Goal: Information Seeking & Learning: Learn about a topic

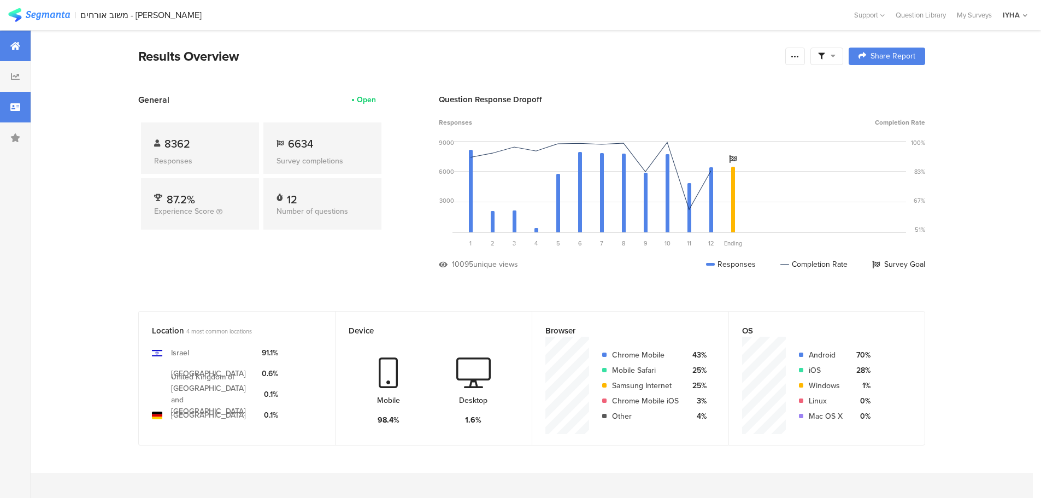
click at [16, 111] on icon at bounding box center [15, 107] width 10 height 9
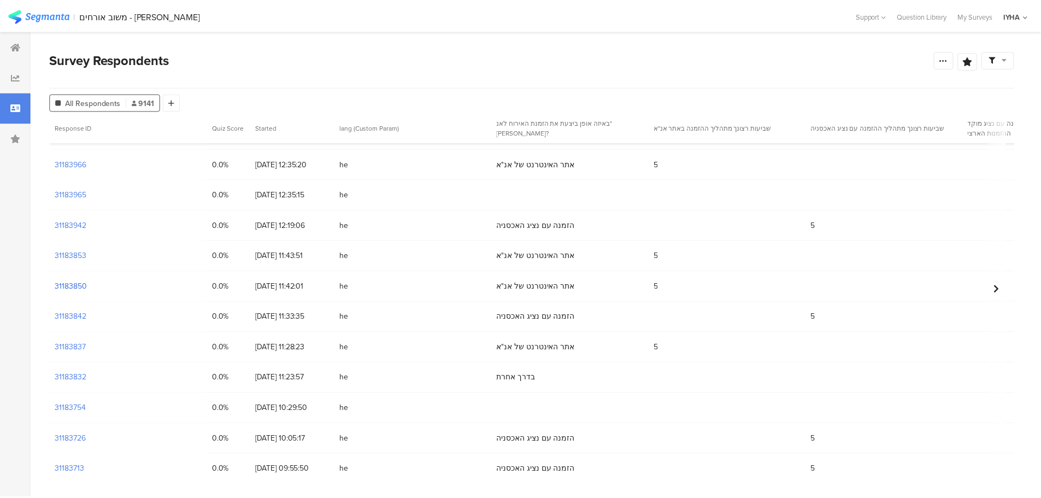
scroll to position [1312, 0]
click at [78, 372] on section "31183832" at bounding box center [71, 376] width 32 height 11
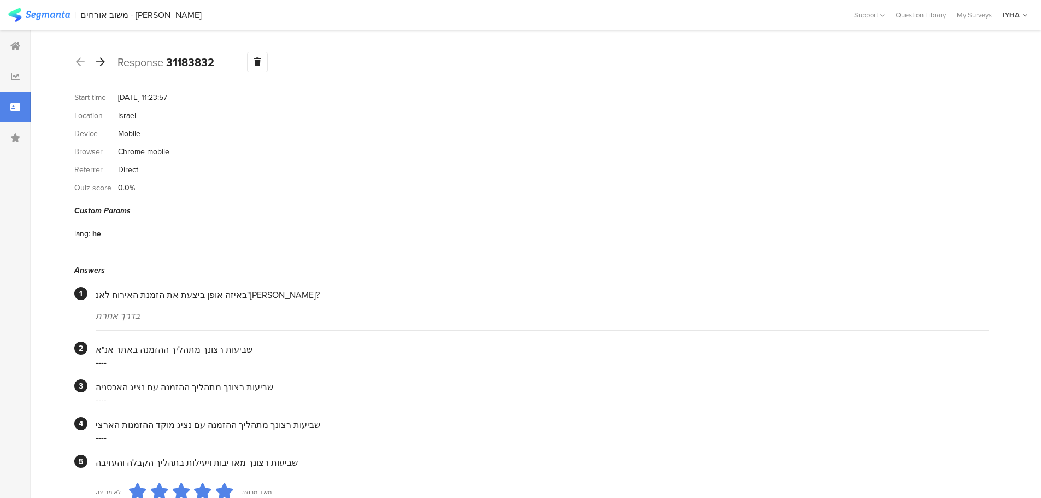
click at [103, 64] on icon at bounding box center [100, 62] width 9 height 10
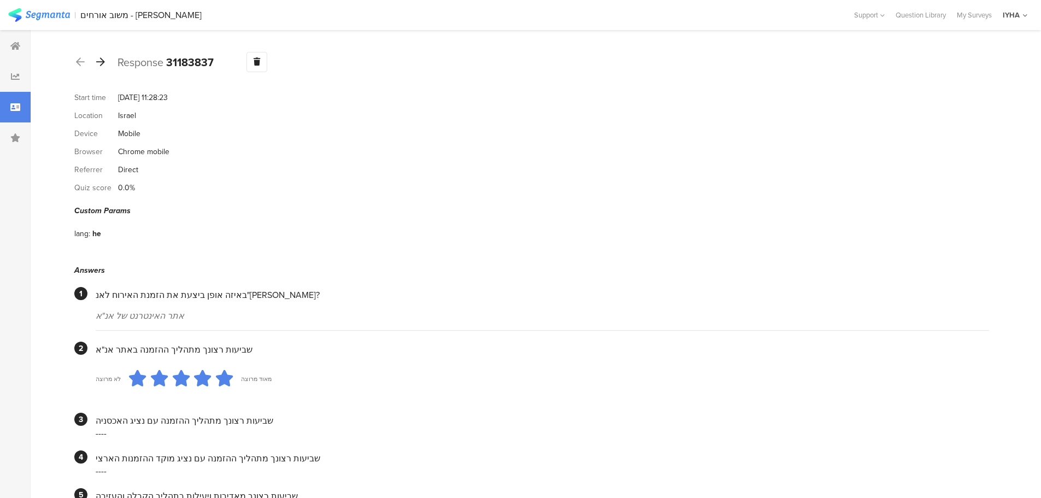
click at [97, 61] on icon at bounding box center [100, 62] width 9 height 10
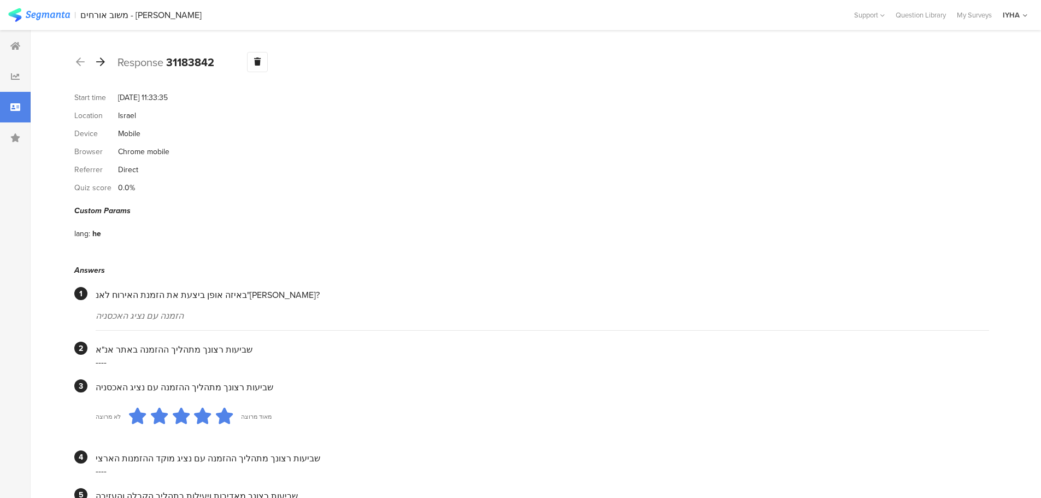
click at [101, 58] on icon at bounding box center [100, 62] width 9 height 10
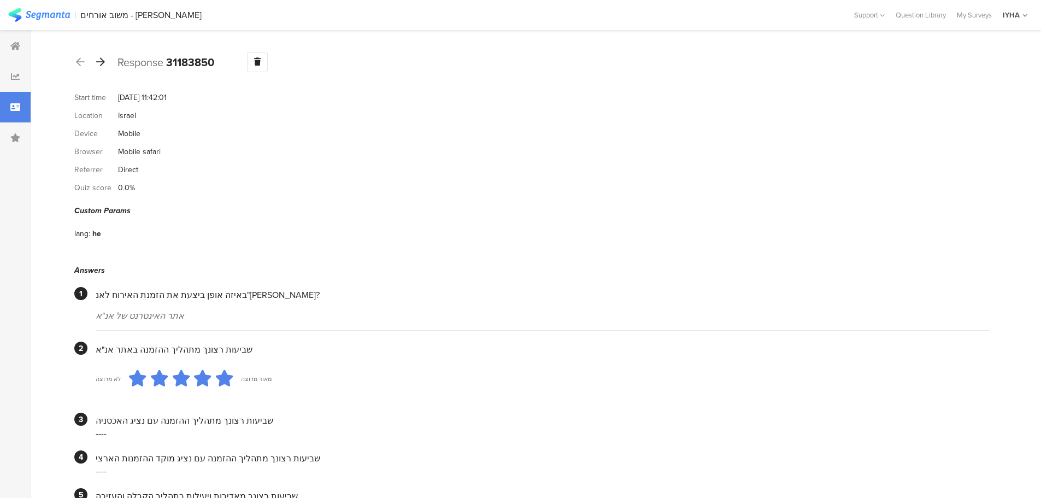
click at [101, 62] on icon at bounding box center [100, 62] width 9 height 10
click at [101, 63] on icon at bounding box center [100, 62] width 9 height 10
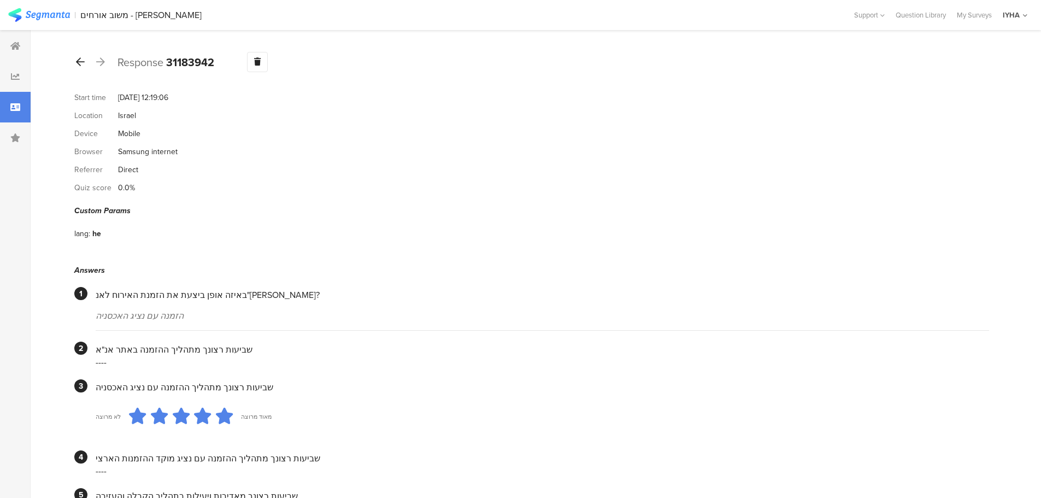
click at [80, 66] on icon at bounding box center [80, 62] width 9 height 10
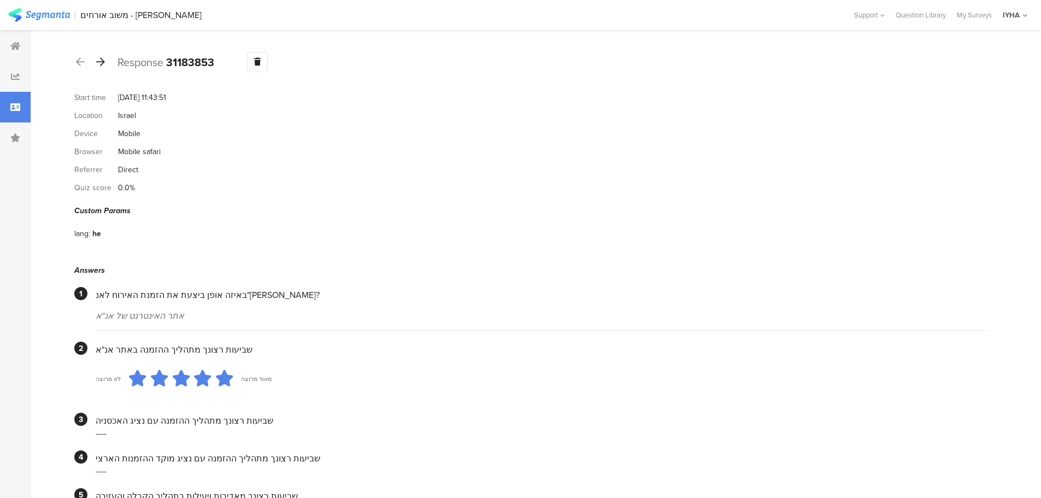
click at [105, 58] on div at bounding box center [101, 62] width 12 height 17
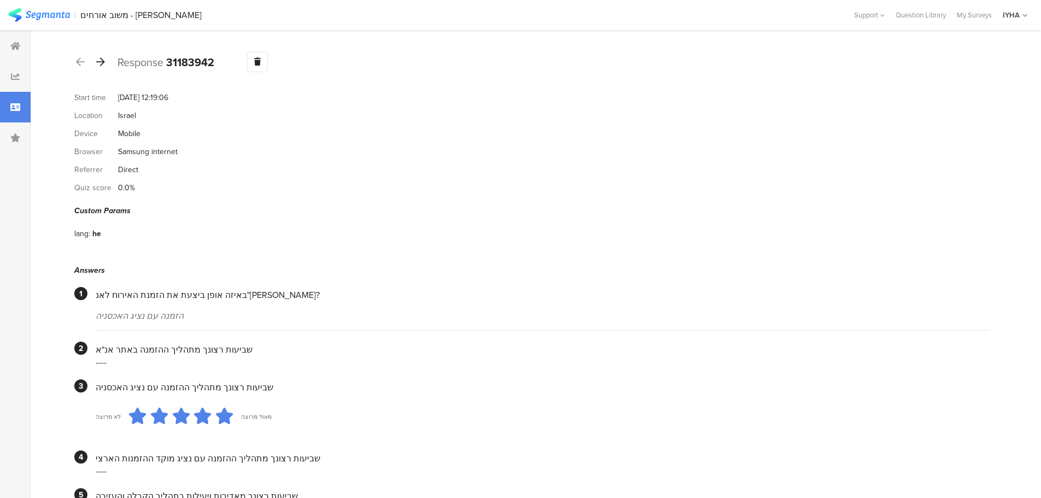
click at [105, 61] on div at bounding box center [101, 62] width 12 height 17
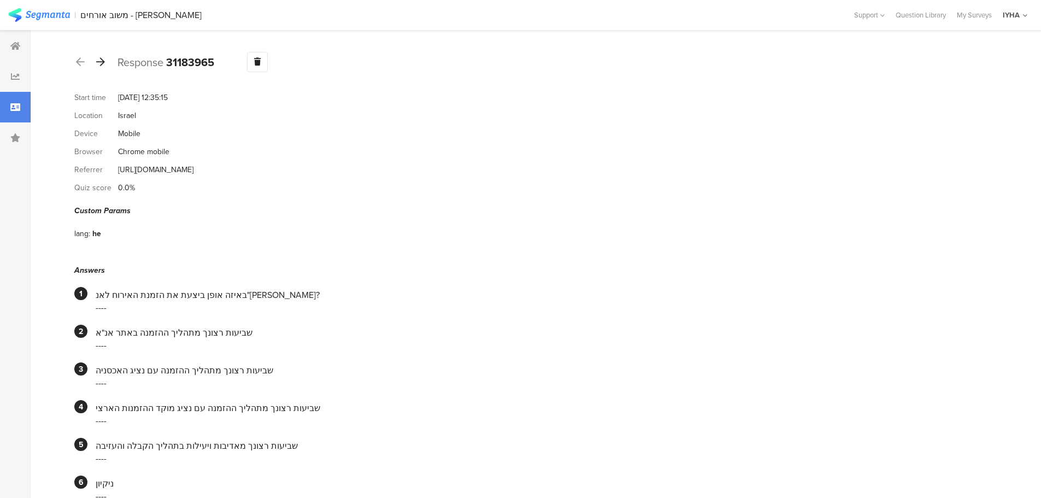
click at [98, 62] on icon at bounding box center [100, 62] width 9 height 10
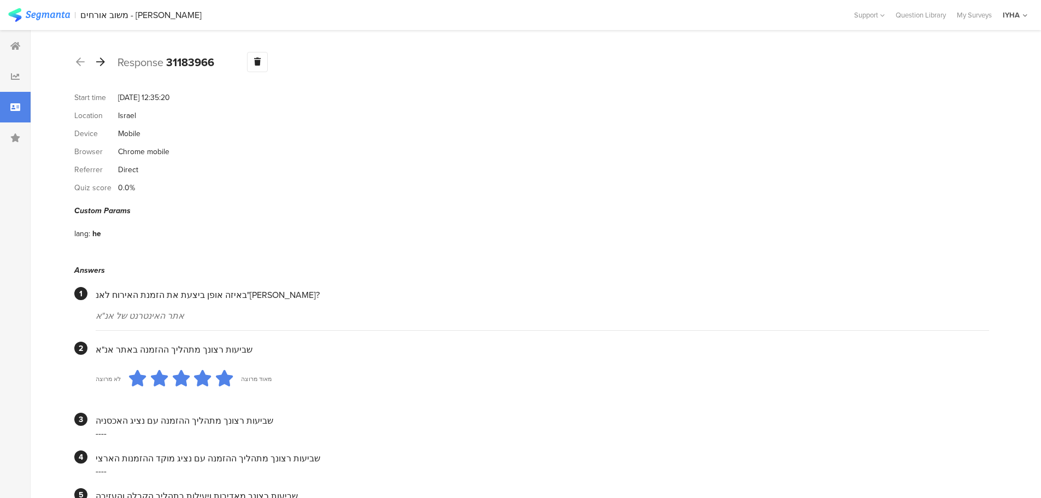
click at [104, 66] on icon at bounding box center [100, 62] width 9 height 10
click at [104, 60] on icon at bounding box center [100, 62] width 9 height 10
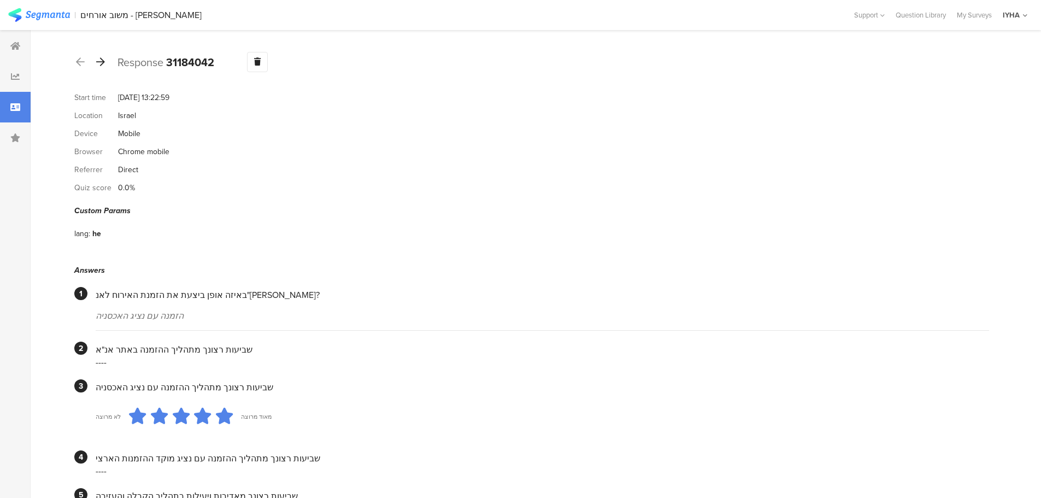
click at [101, 66] on icon at bounding box center [100, 62] width 9 height 10
click at [103, 57] on icon at bounding box center [100, 62] width 9 height 10
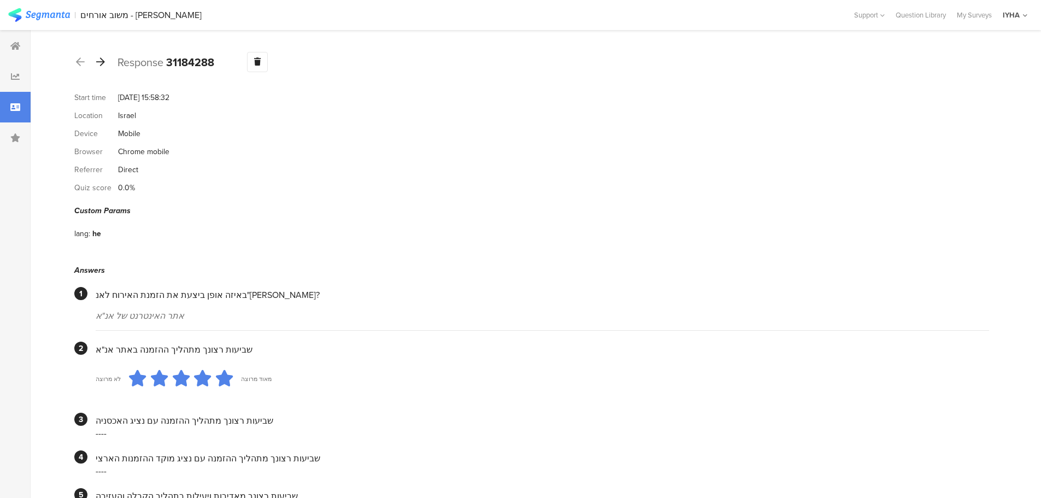
click at [105, 61] on div at bounding box center [101, 62] width 12 height 17
click at [99, 63] on icon at bounding box center [100, 62] width 9 height 10
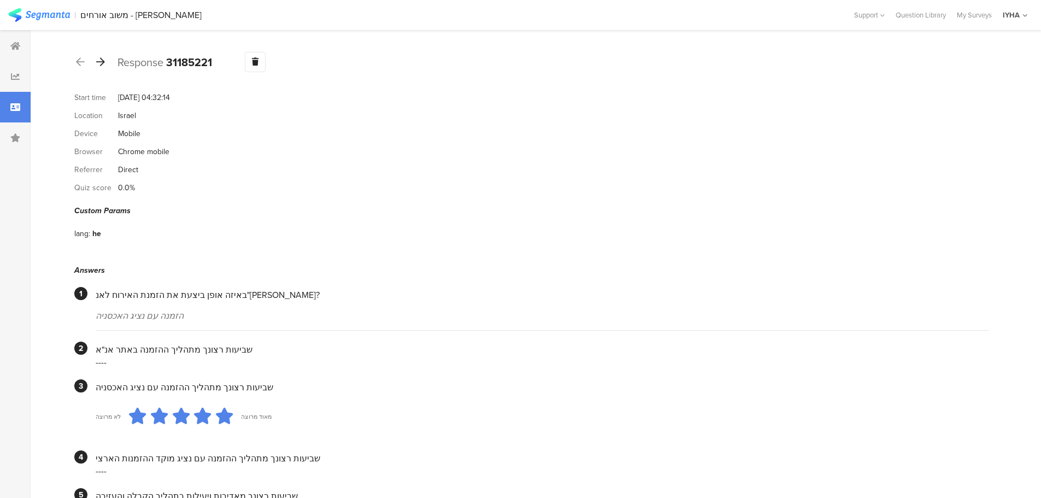
click at [104, 64] on icon at bounding box center [100, 62] width 9 height 10
click at [104, 63] on icon at bounding box center [100, 62] width 9 height 10
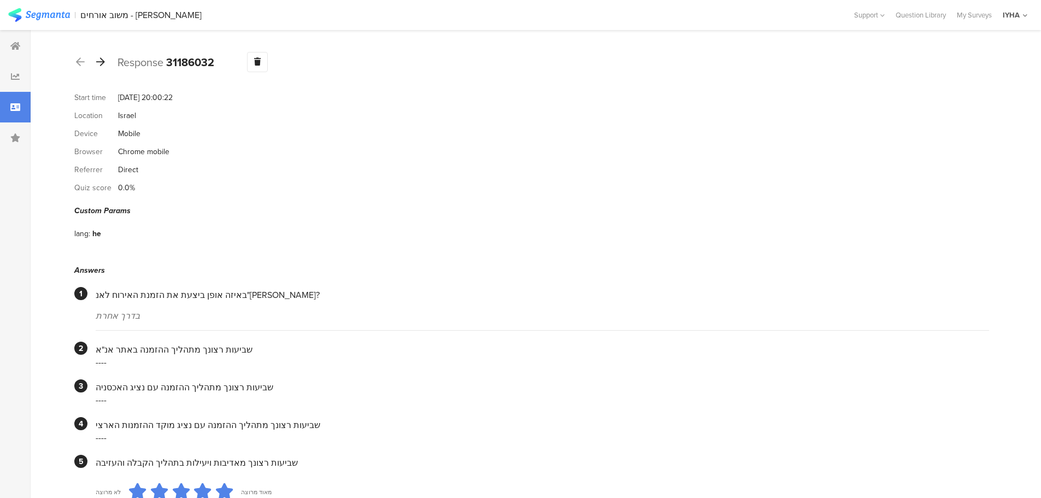
click at [103, 63] on icon at bounding box center [100, 62] width 9 height 10
click at [103, 62] on icon at bounding box center [100, 62] width 9 height 10
click at [100, 64] on icon at bounding box center [100, 62] width 9 height 10
click at [102, 62] on icon at bounding box center [100, 62] width 9 height 10
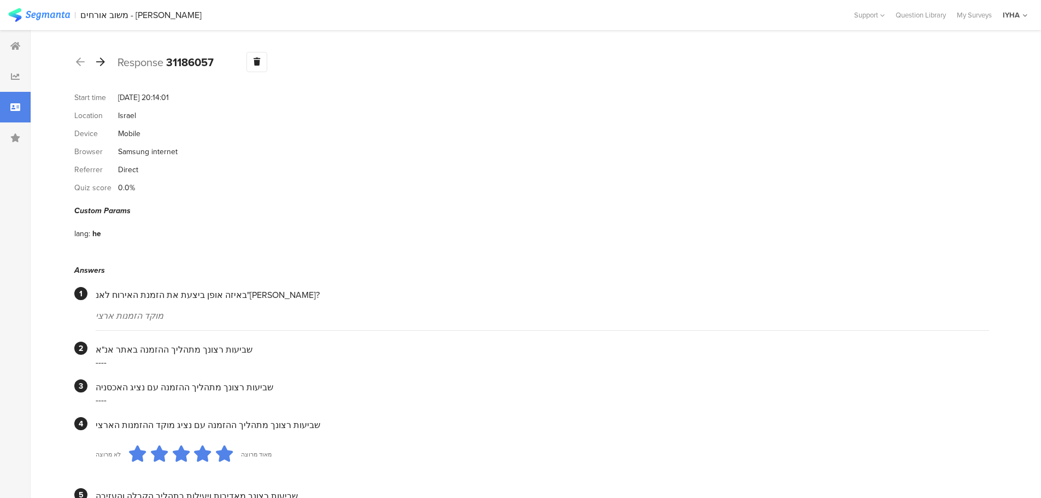
click at [99, 62] on icon at bounding box center [100, 62] width 9 height 10
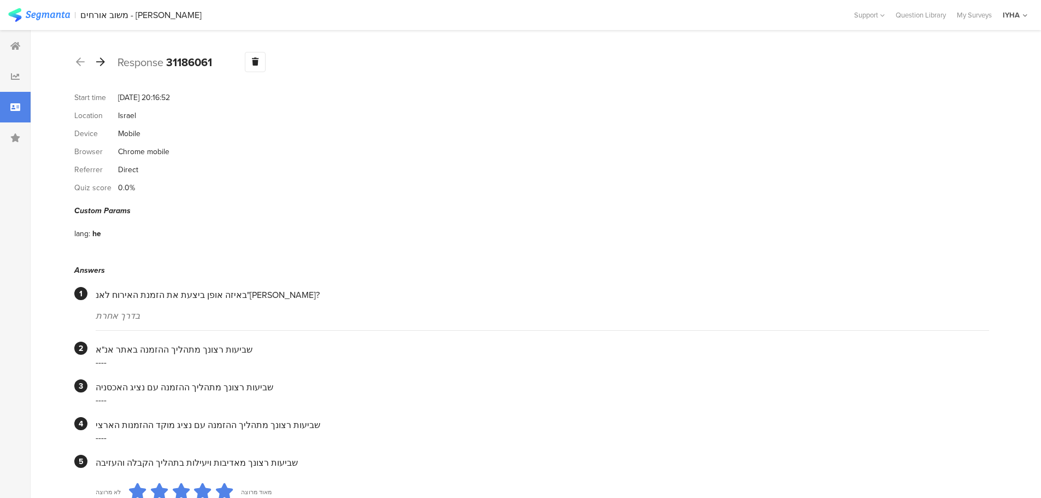
click at [102, 64] on icon at bounding box center [100, 62] width 9 height 10
click at [101, 65] on icon at bounding box center [100, 62] width 9 height 10
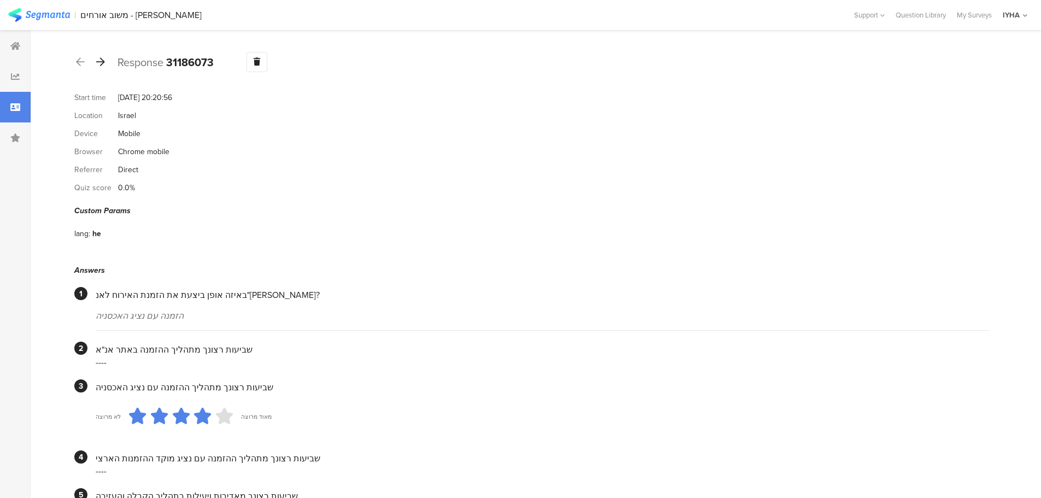
click at [99, 66] on icon at bounding box center [100, 62] width 9 height 10
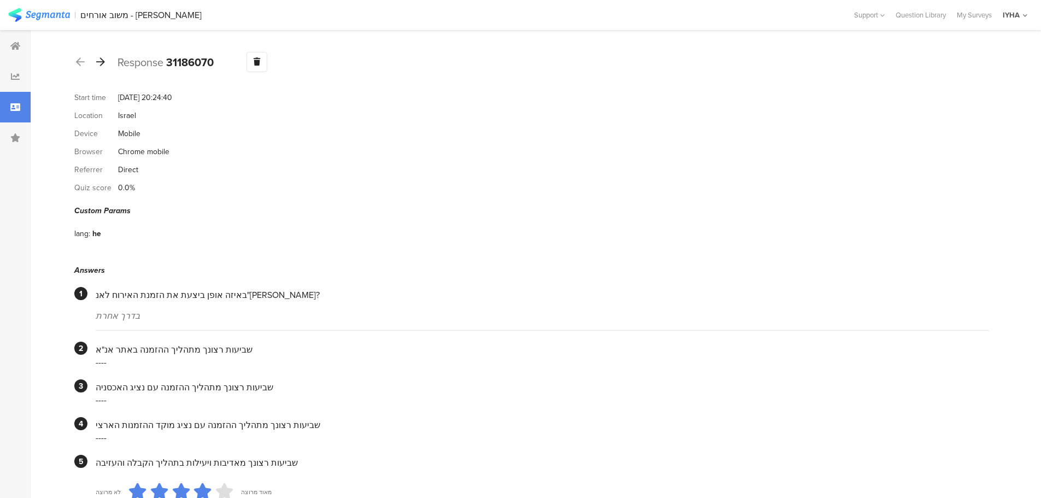
click at [102, 61] on icon at bounding box center [100, 62] width 9 height 10
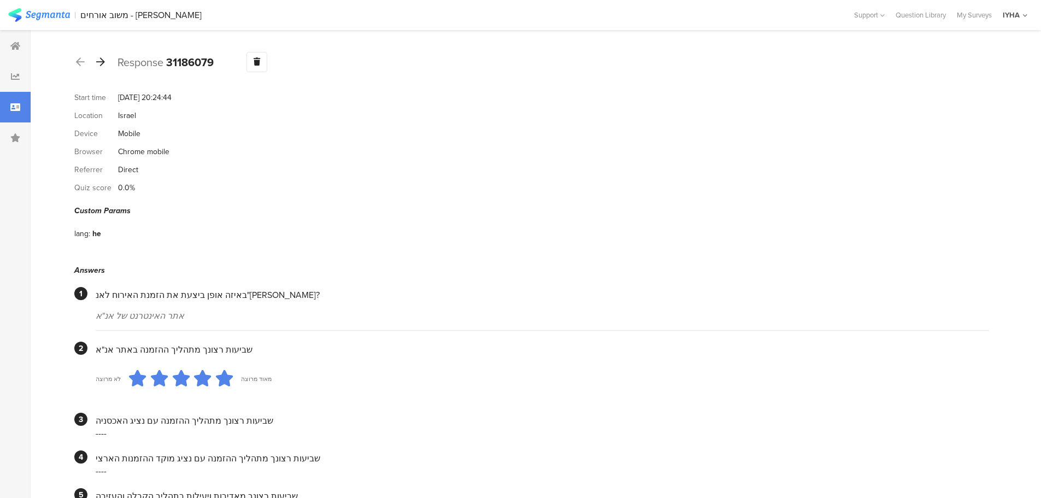
click at [102, 63] on icon at bounding box center [100, 62] width 9 height 10
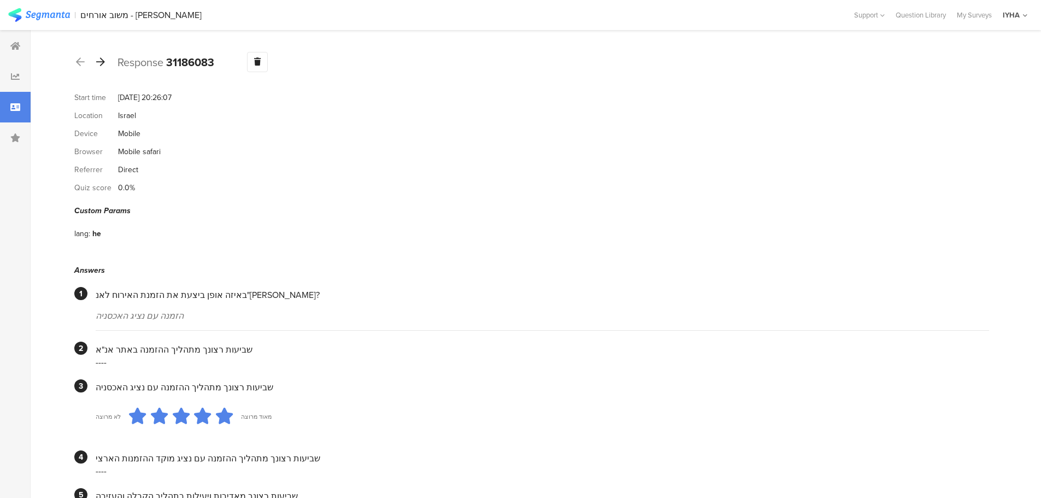
click at [103, 62] on icon at bounding box center [100, 62] width 9 height 10
click at [101, 63] on icon at bounding box center [100, 62] width 9 height 10
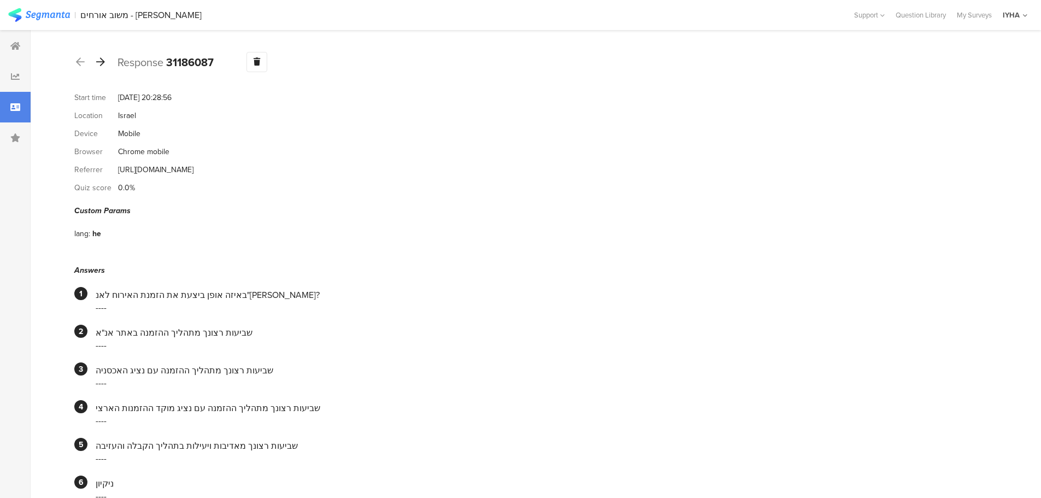
click at [98, 63] on icon at bounding box center [100, 62] width 9 height 10
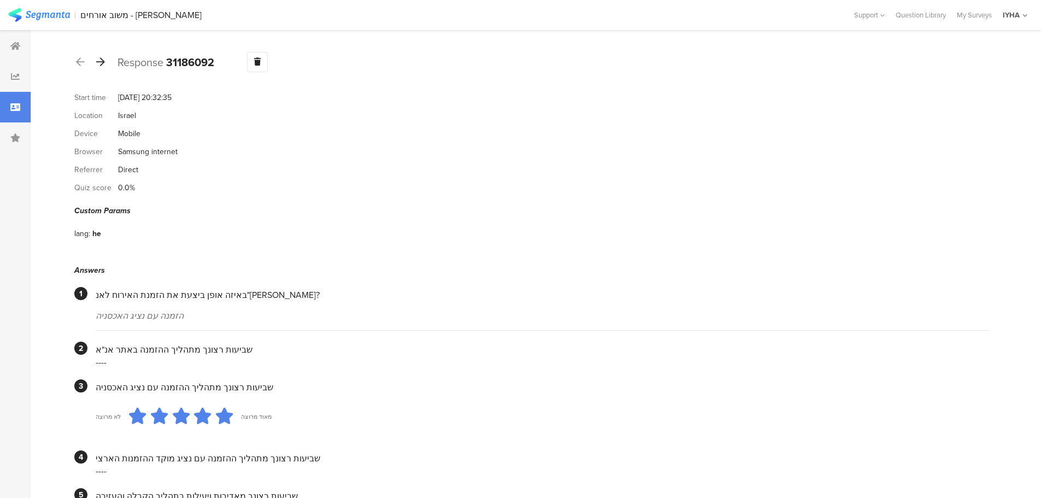
click at [100, 59] on icon at bounding box center [100, 62] width 9 height 10
click at [102, 62] on icon at bounding box center [100, 62] width 9 height 10
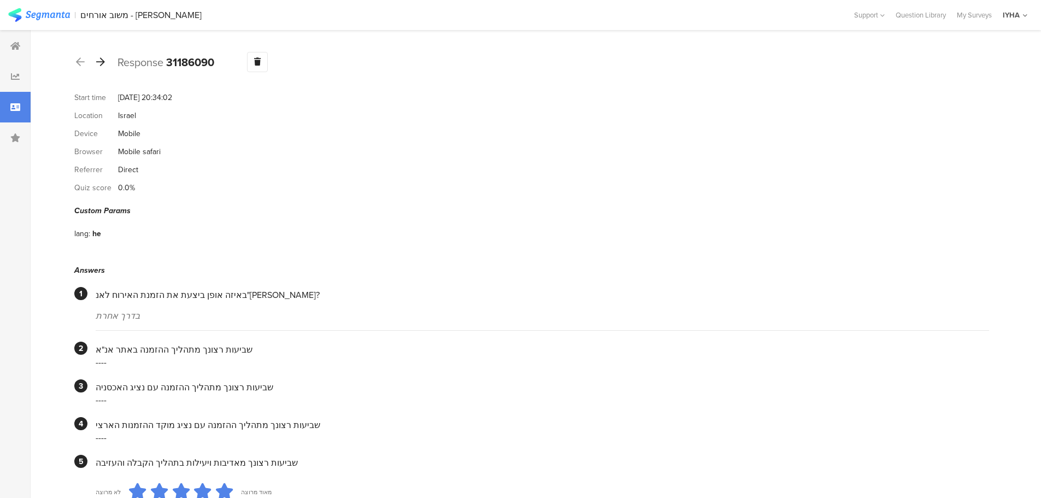
click at [99, 64] on icon at bounding box center [100, 62] width 9 height 10
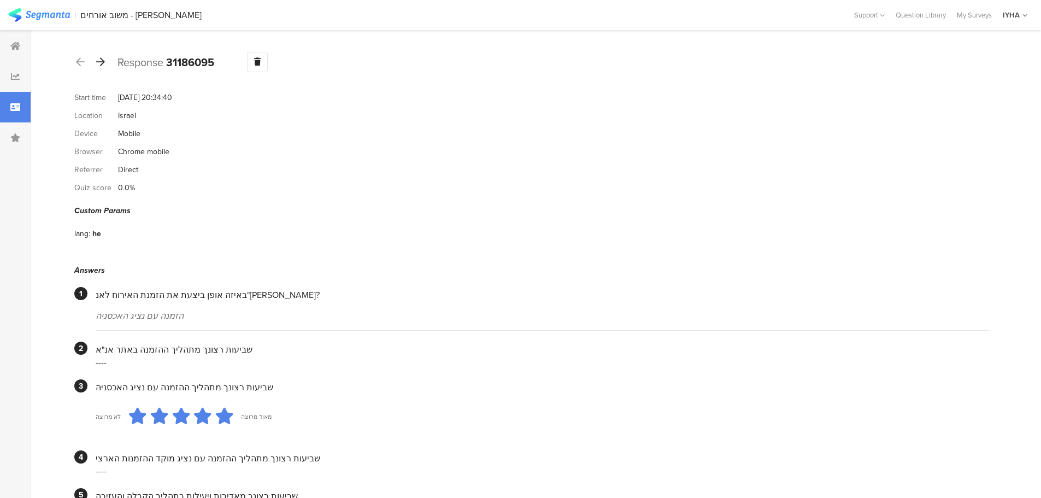
click at [103, 64] on icon at bounding box center [100, 62] width 9 height 10
click at [101, 63] on icon at bounding box center [100, 62] width 9 height 10
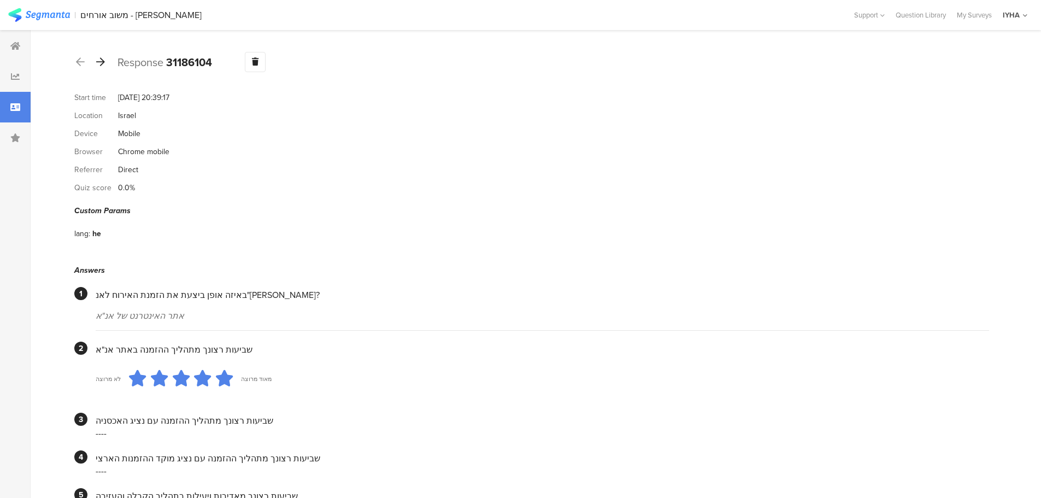
click at [97, 60] on icon at bounding box center [100, 62] width 9 height 10
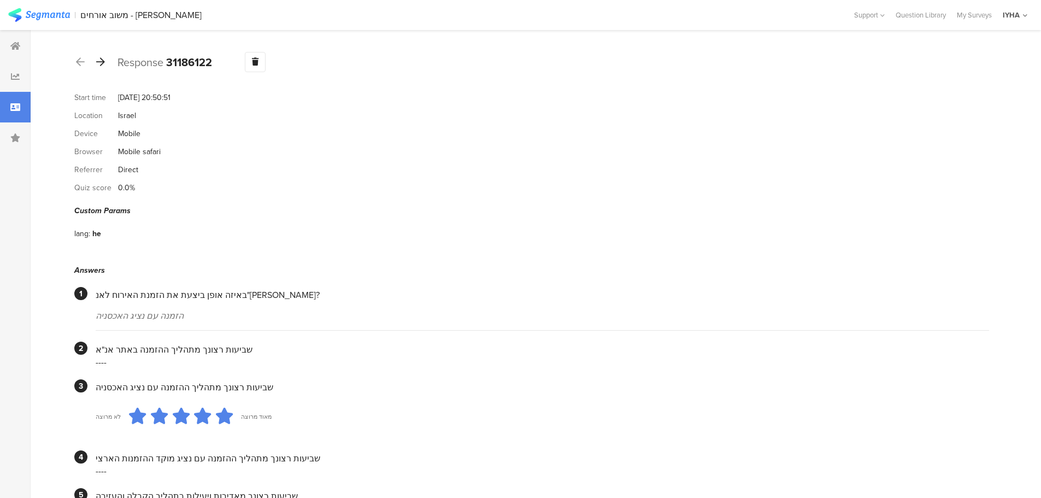
click at [100, 64] on icon at bounding box center [100, 62] width 9 height 10
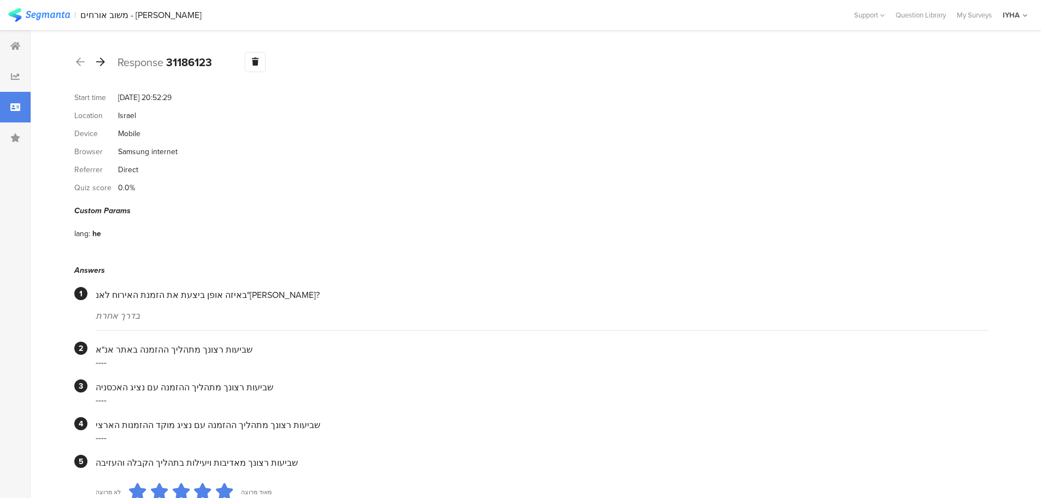
click at [102, 62] on icon at bounding box center [100, 62] width 9 height 10
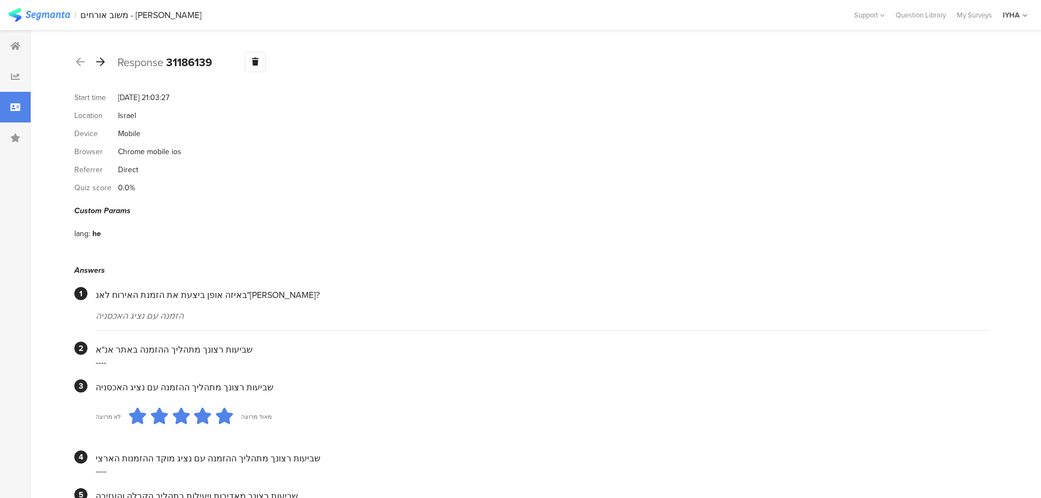
click at [101, 58] on icon at bounding box center [100, 62] width 9 height 10
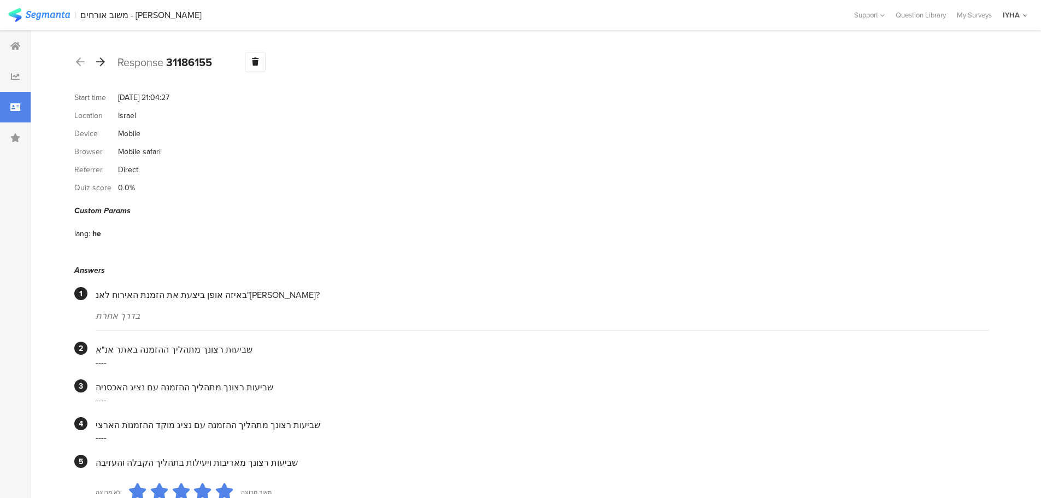
click at [103, 61] on icon at bounding box center [100, 62] width 9 height 10
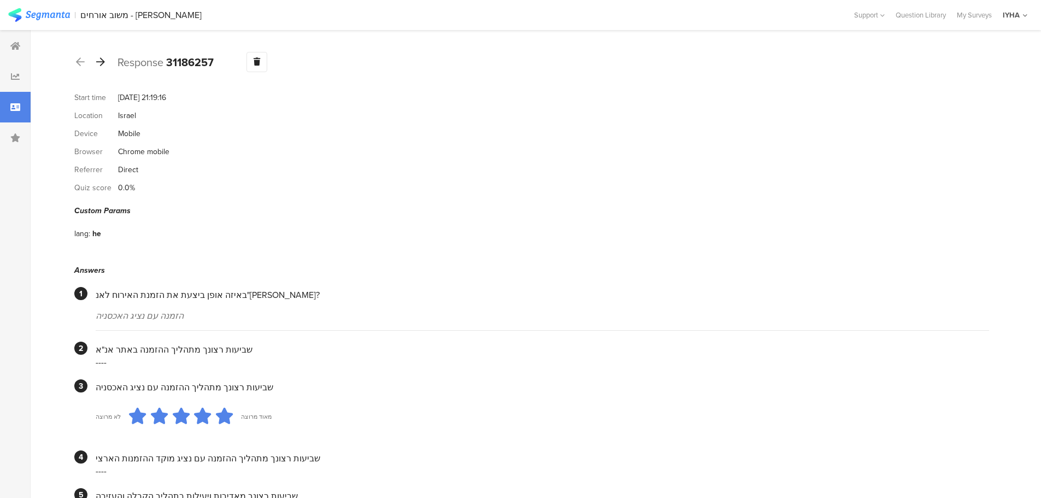
click at [98, 61] on icon at bounding box center [100, 62] width 9 height 10
click at [99, 62] on icon at bounding box center [100, 62] width 9 height 10
click at [97, 57] on icon at bounding box center [100, 62] width 9 height 10
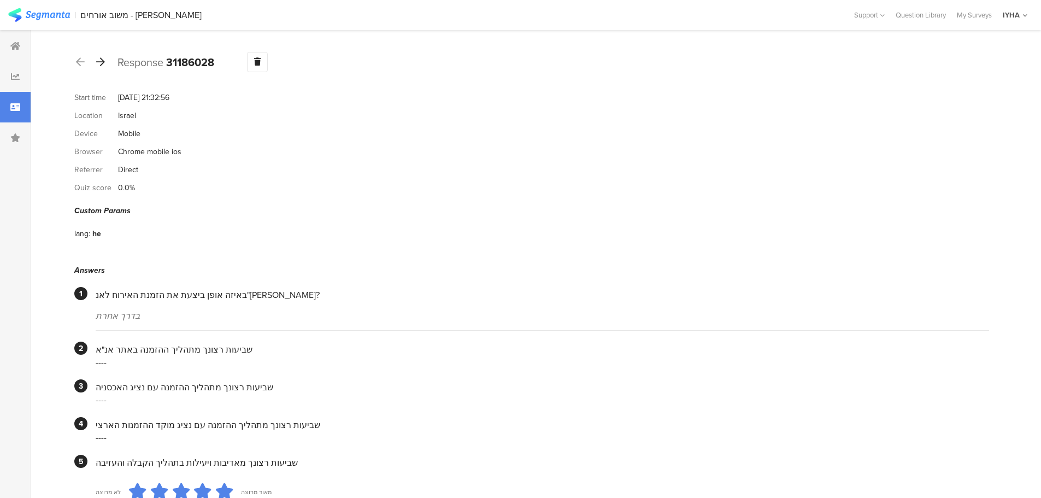
click at [101, 64] on icon at bounding box center [100, 62] width 9 height 10
click at [102, 60] on icon at bounding box center [100, 62] width 9 height 10
click at [98, 62] on icon at bounding box center [100, 62] width 9 height 10
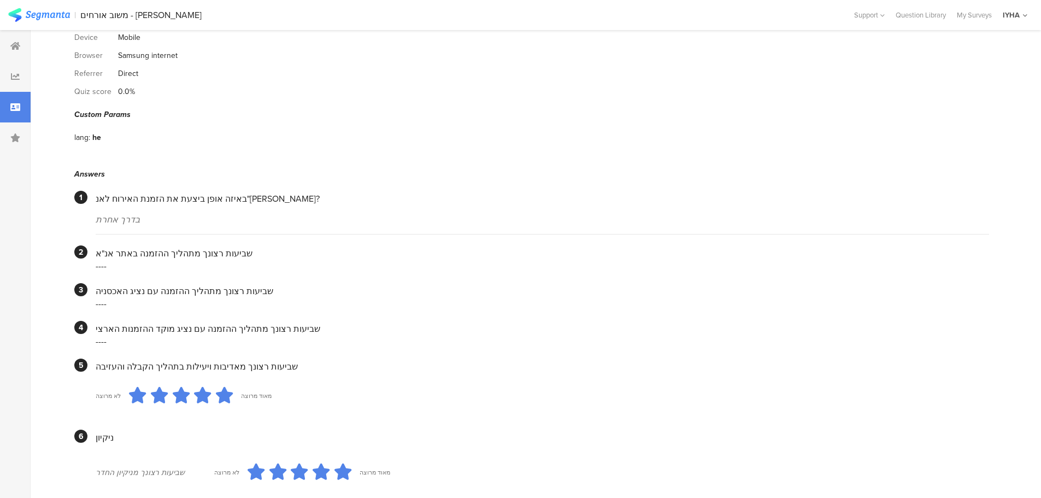
scroll to position [55, 0]
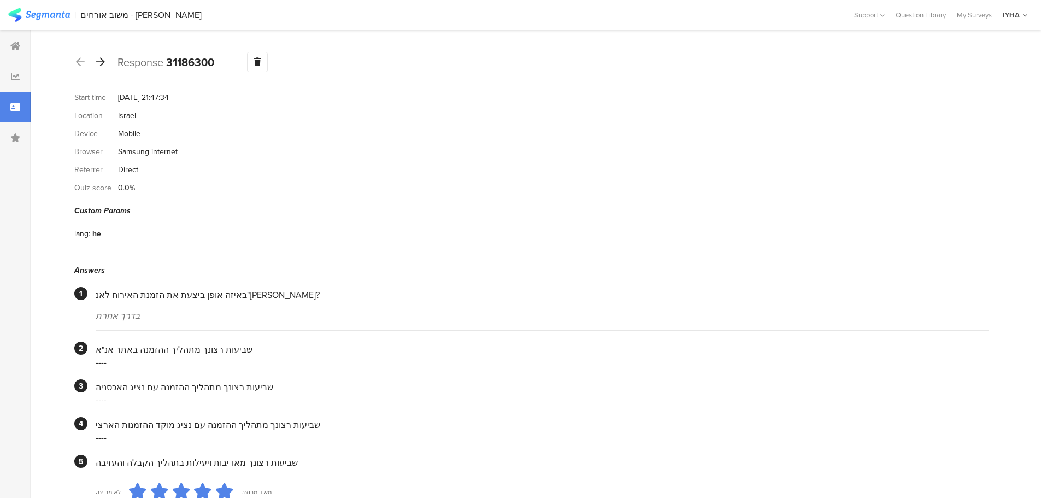
click at [101, 61] on icon at bounding box center [100, 62] width 9 height 10
click at [100, 63] on icon at bounding box center [100, 62] width 9 height 10
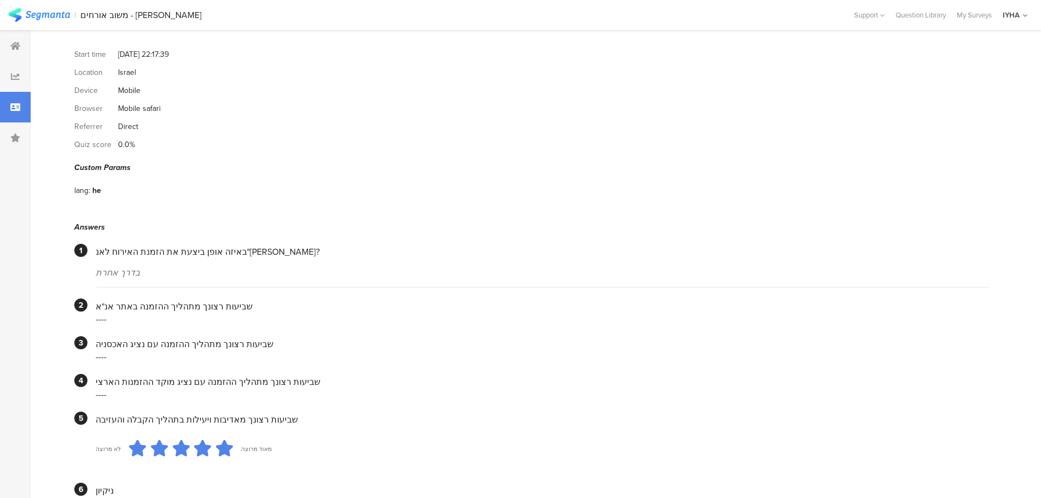
scroll to position [12, 0]
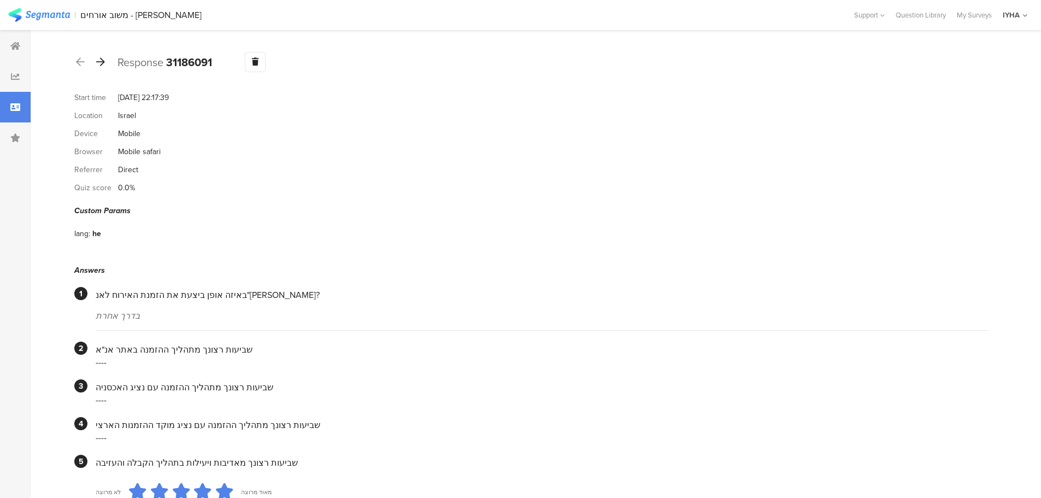
click at [99, 61] on icon at bounding box center [100, 62] width 9 height 10
click at [98, 61] on icon at bounding box center [100, 62] width 9 height 10
click at [101, 60] on icon at bounding box center [100, 62] width 9 height 10
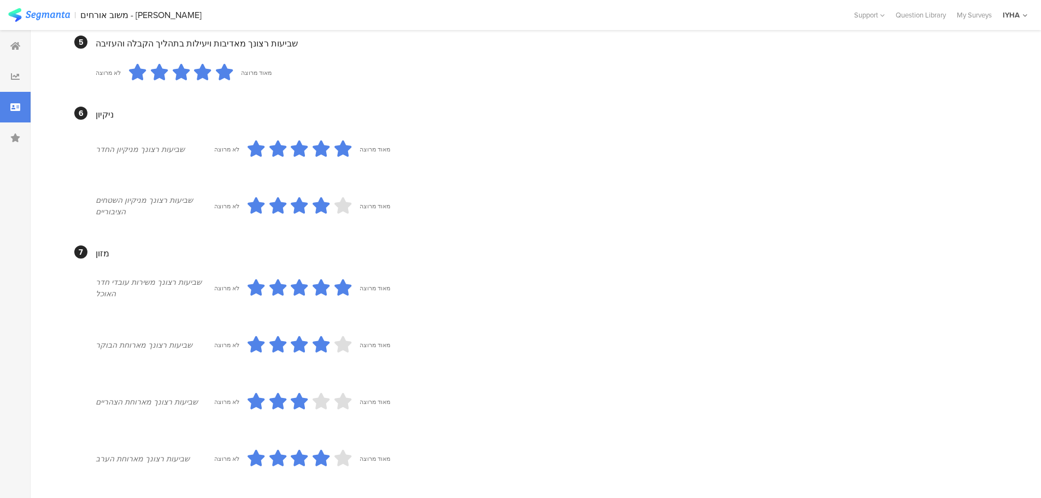
scroll to position [190, 0]
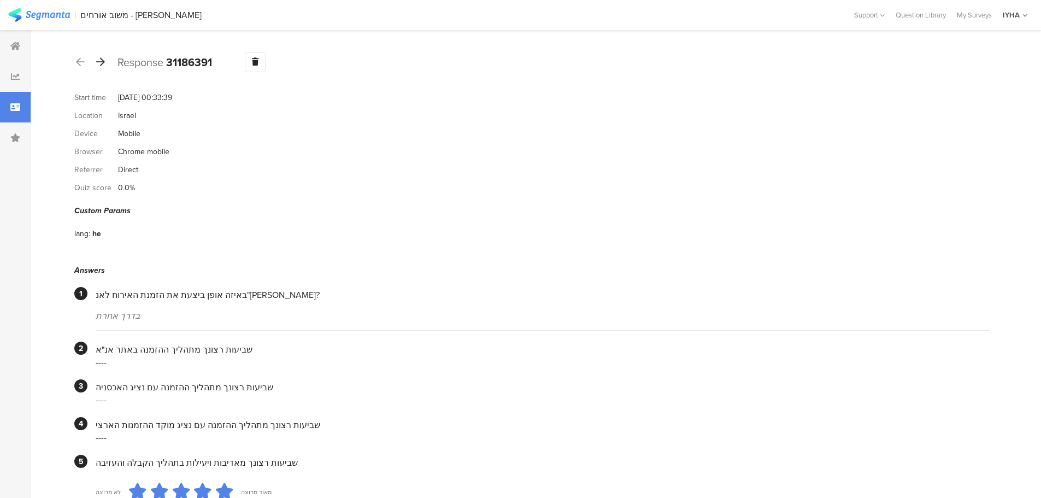
click at [103, 59] on icon at bounding box center [100, 62] width 9 height 10
click at [98, 57] on icon at bounding box center [100, 62] width 9 height 10
click at [105, 61] on div at bounding box center [101, 62] width 12 height 17
